Goal: Task Accomplishment & Management: Use online tool/utility

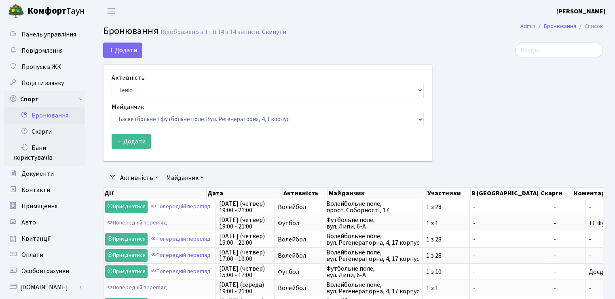
select select "1"
select select "25"
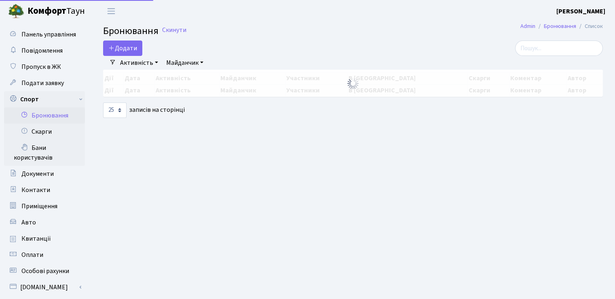
select select "25"
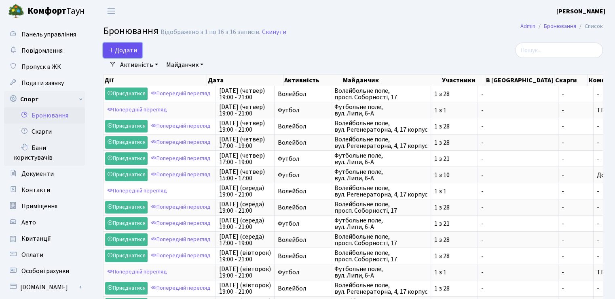
click at [121, 55] on button "Додати" at bounding box center [122, 49] width 39 height 15
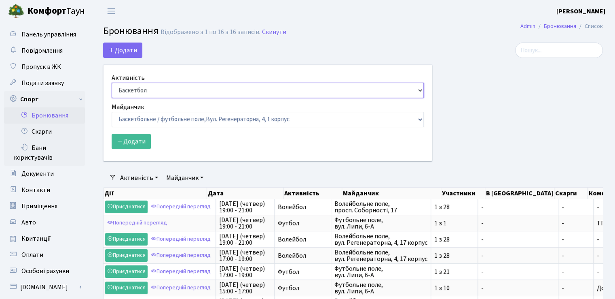
click at [147, 93] on select "Баскетбол Волейбол Йога Катання на роликах Настільний теніс Теніс Футбол Фітнес" at bounding box center [268, 90] width 312 height 15
select select "1"
click at [112, 83] on select "Баскетбол Волейбол Йога Катання на роликах Настільний теніс Теніс Футбол Фітнес" at bounding box center [268, 90] width 312 height 15
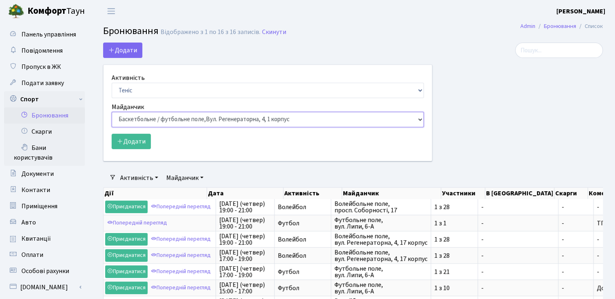
click at [150, 114] on select "Баскетбольне / футбольне поле, Вул. Регенераторна, 4, 1 корпус Баскетбольне пол…" at bounding box center [268, 119] width 312 height 15
click at [505, 144] on div at bounding box center [524, 106] width 171 height 128
